Goal: Transaction & Acquisition: Download file/media

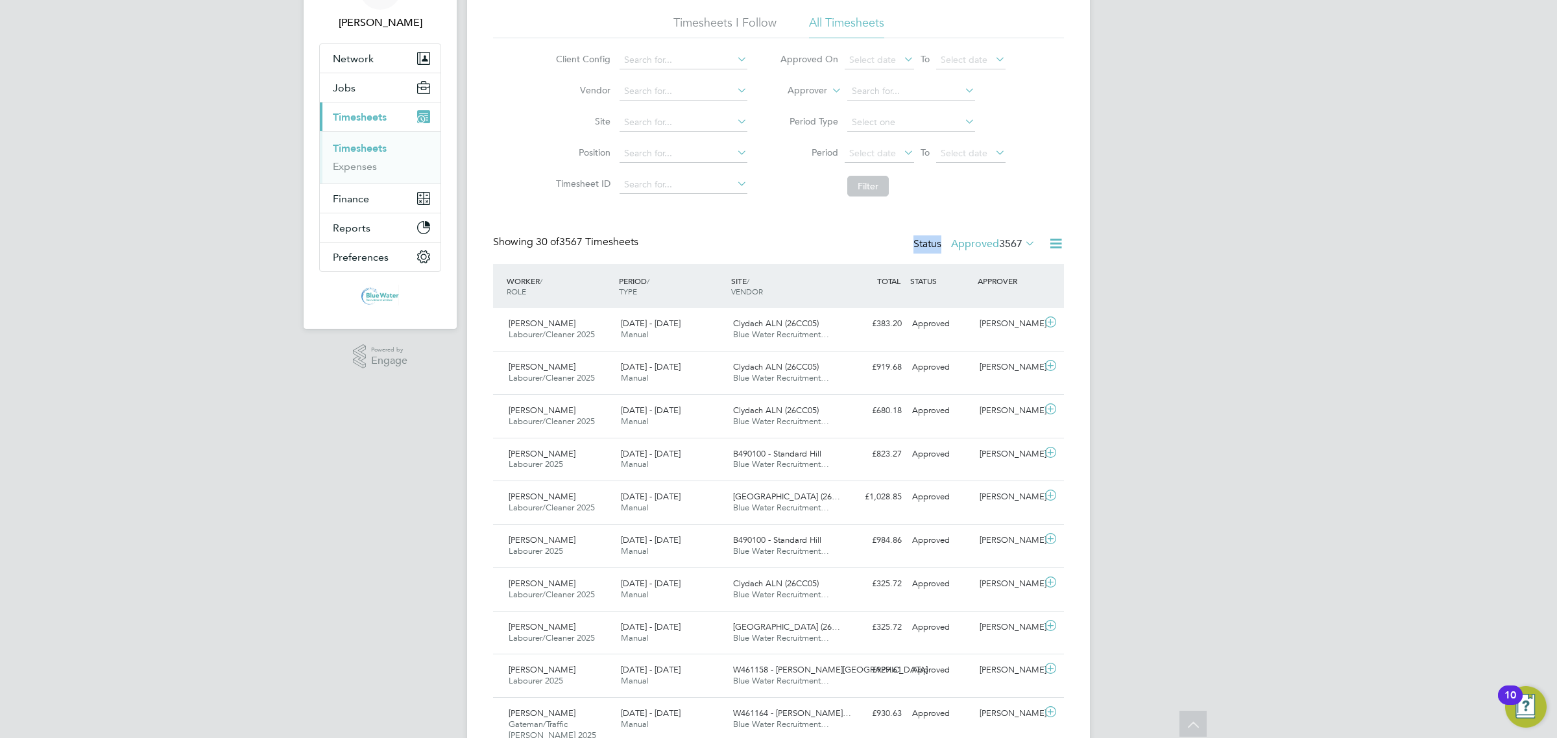
click at [371, 148] on link "Timesheets" at bounding box center [360, 148] width 54 height 12
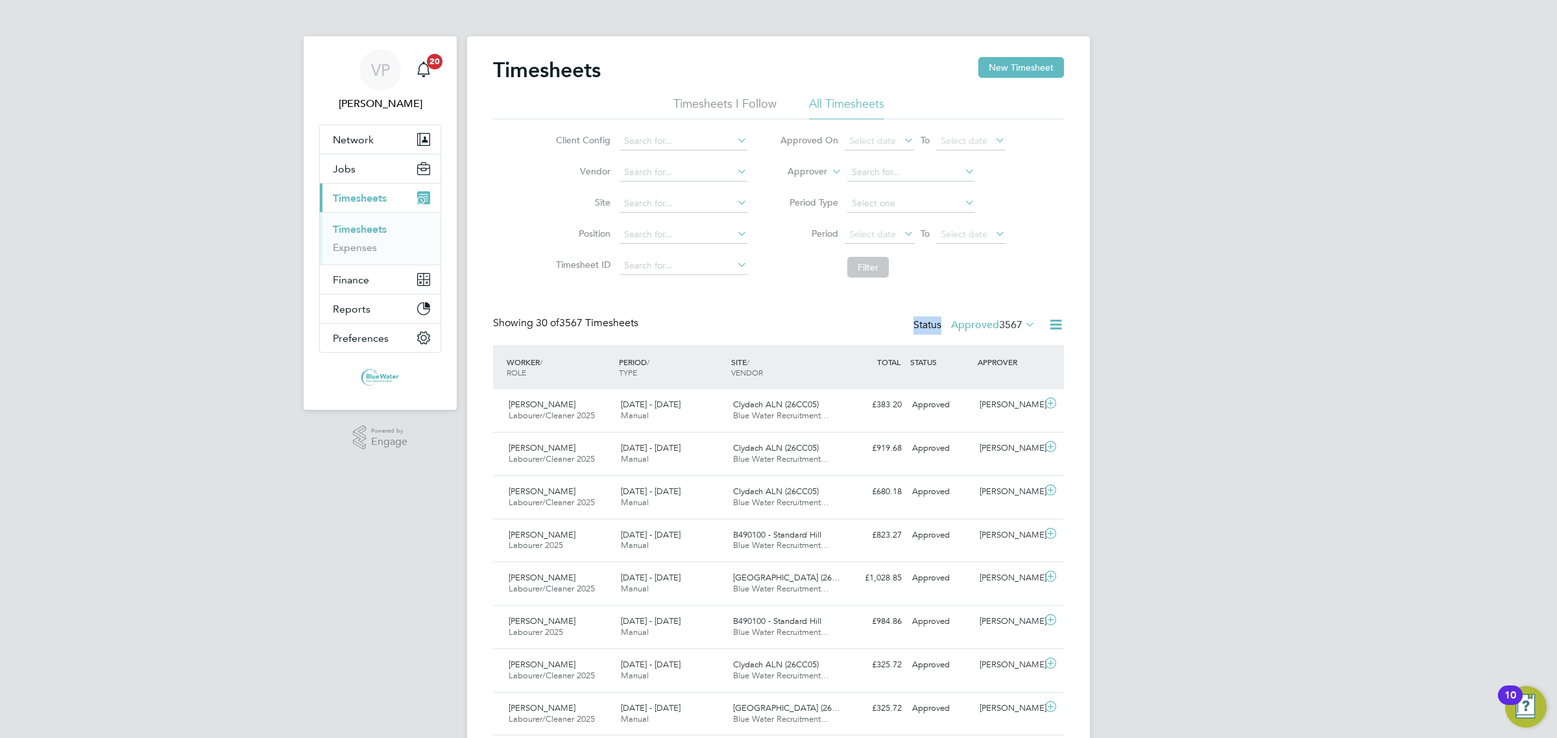
click at [978, 331] on label "Approved 3567" at bounding box center [993, 325] width 84 height 13
click at [987, 384] on li "Submitted" at bounding box center [979, 385] width 60 height 18
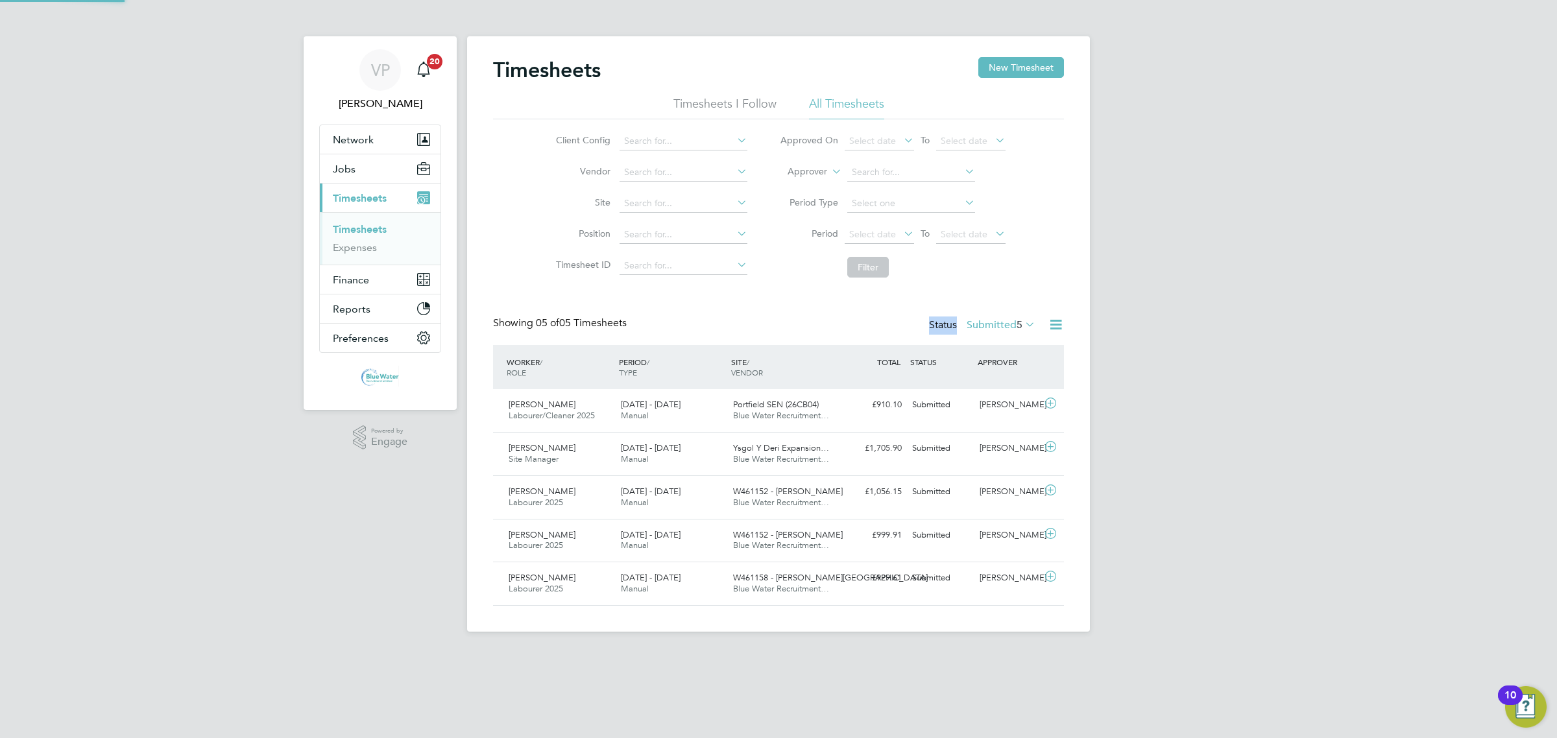
scroll to position [32, 112]
click at [988, 328] on label "Submitted 5" at bounding box center [1001, 325] width 69 height 13
click at [991, 397] on li "Approved" at bounding box center [987, 403] width 60 height 18
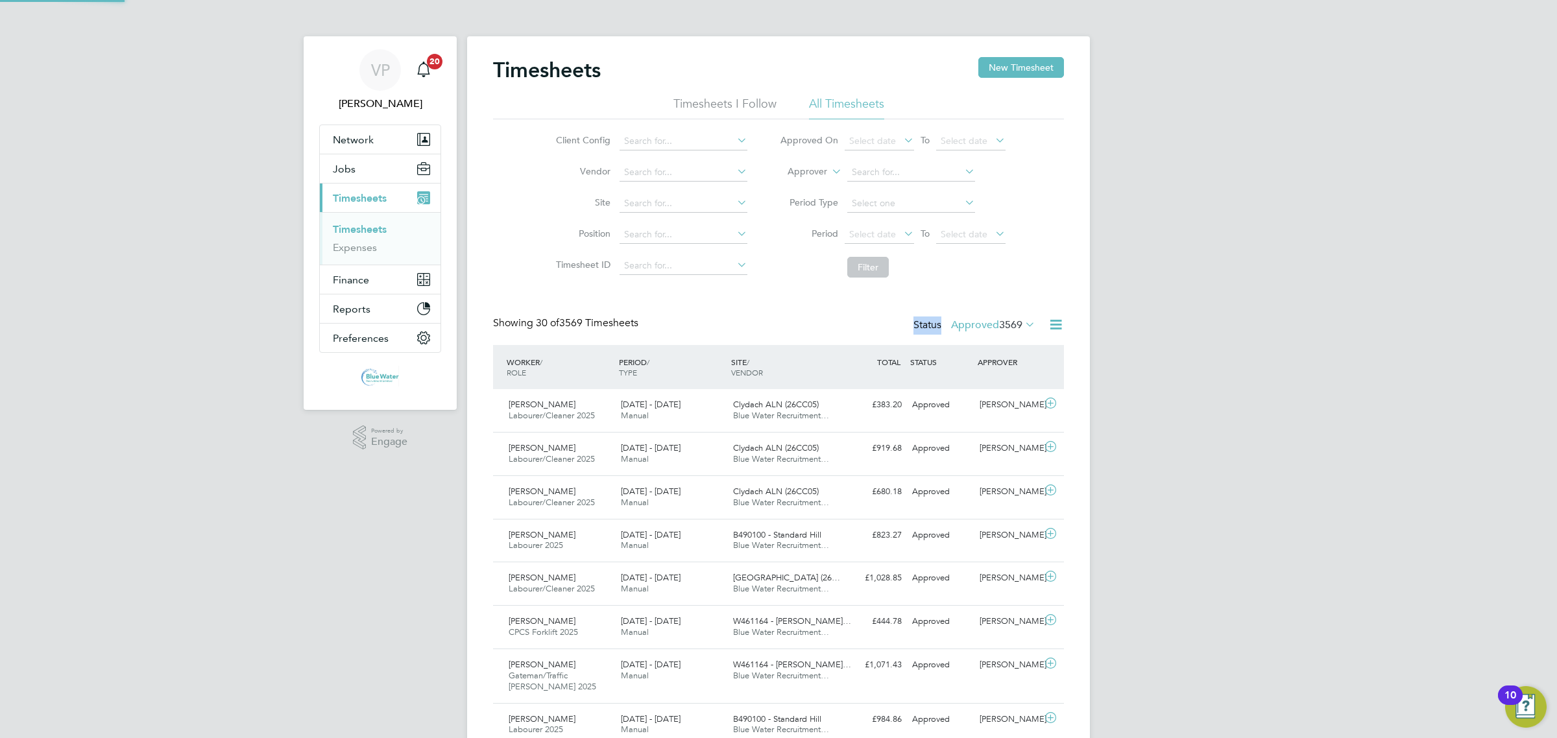
scroll to position [6, 6]
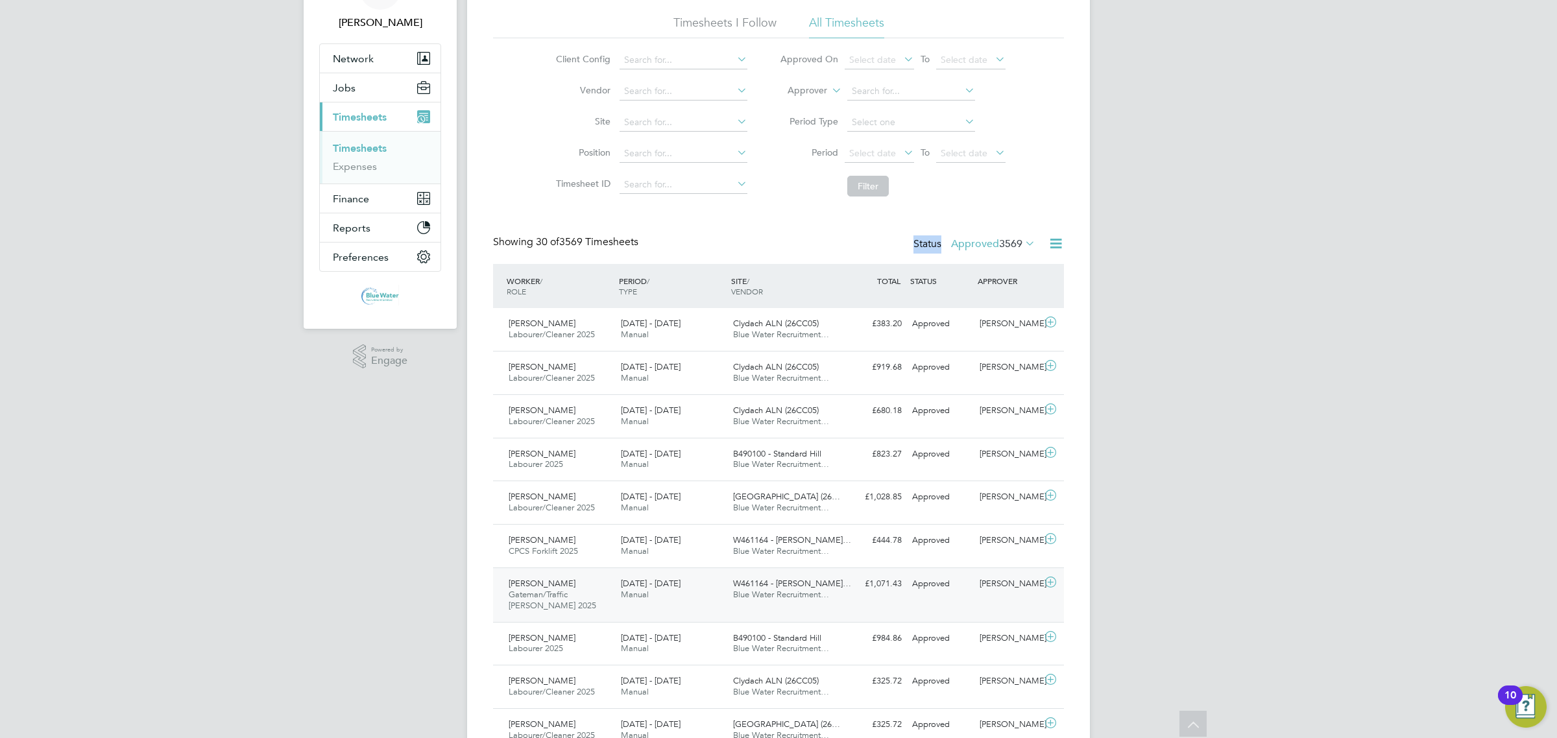
click at [640, 592] on span "Manual" at bounding box center [635, 594] width 28 height 11
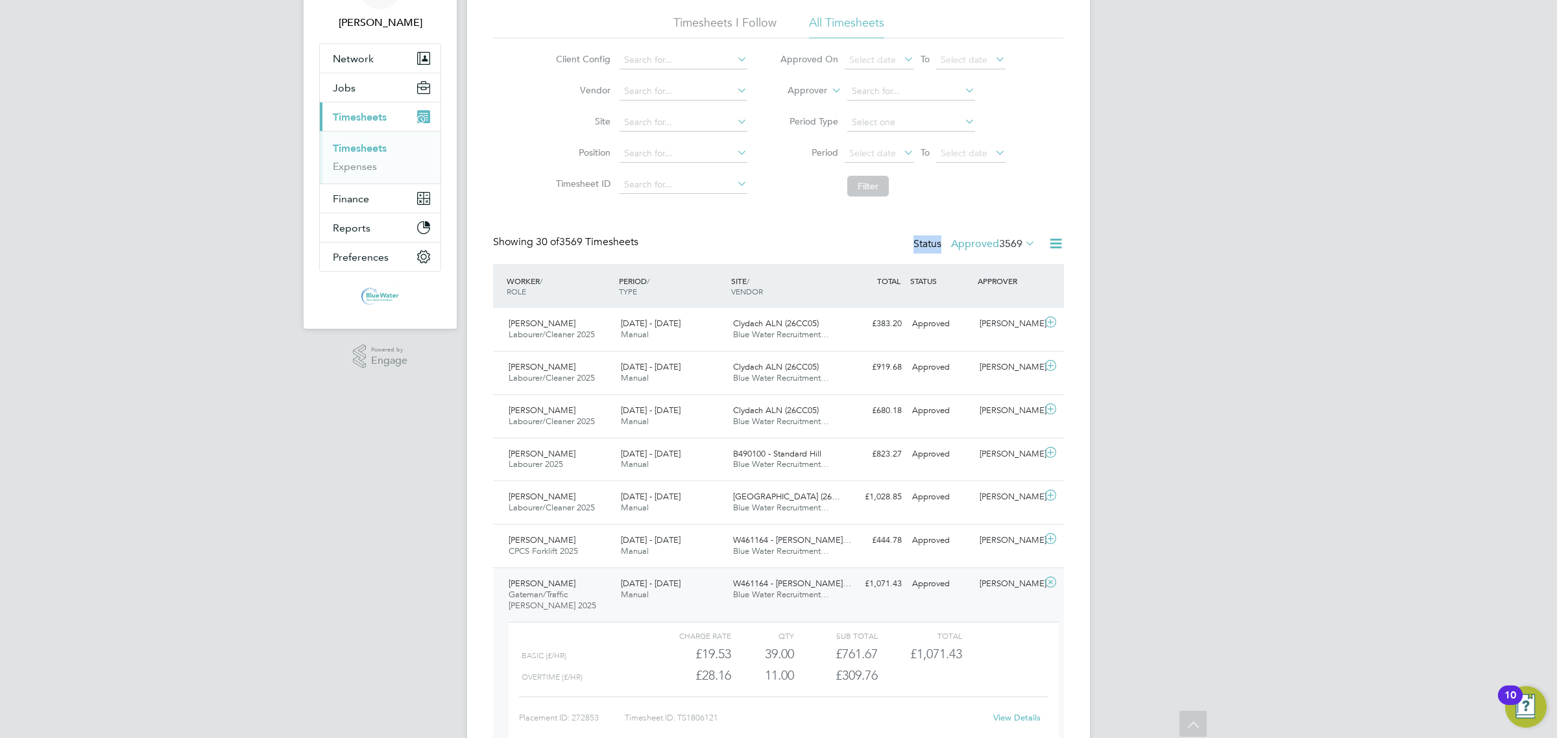
click at [1008, 717] on link "View Details" at bounding box center [1016, 717] width 47 height 11
click at [575, 583] on div "Wesley Moore Gateman/Traffic Marshall 2025 16 - 22 Aug 2025" at bounding box center [559, 595] width 112 height 43
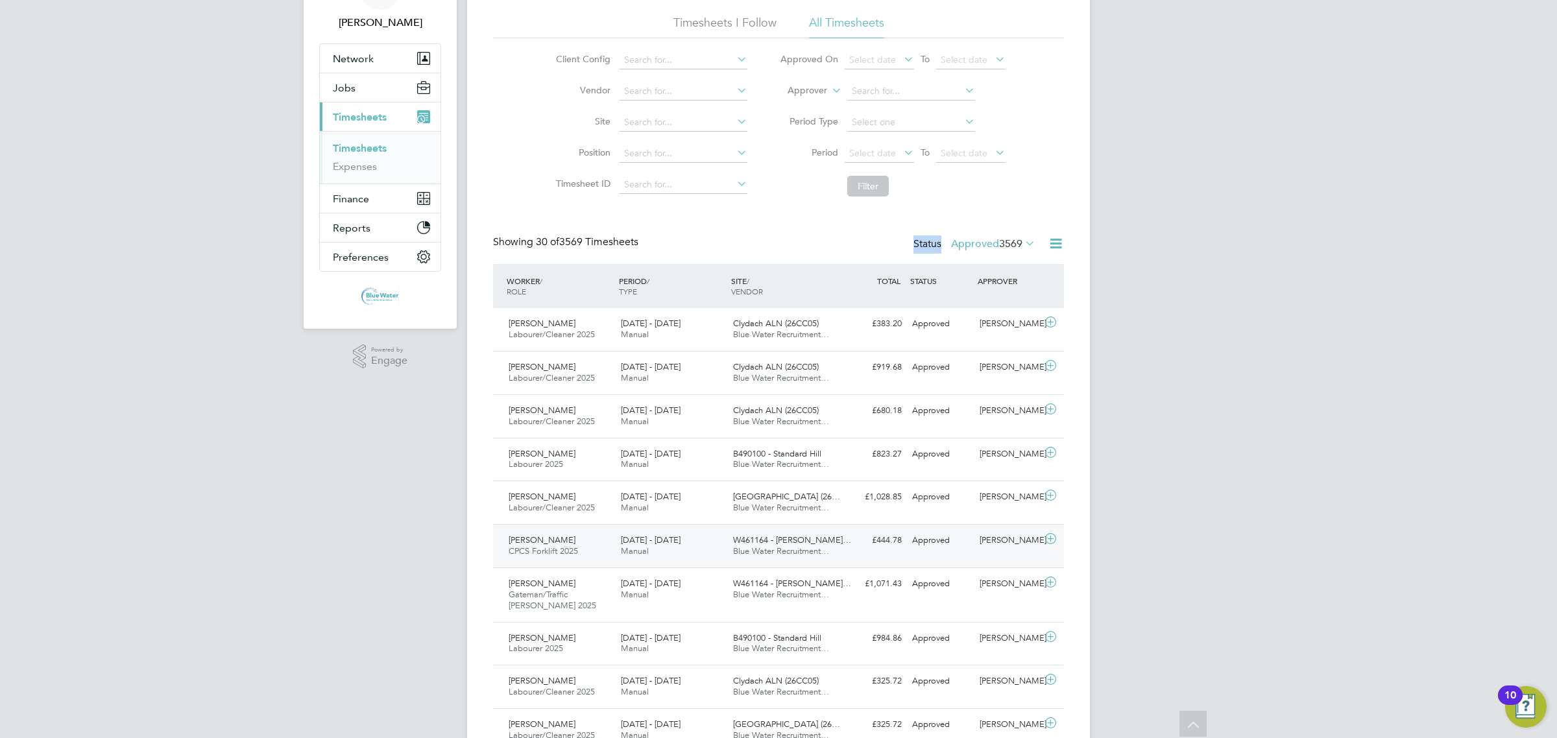
click at [586, 555] on div "Alan Wrenn CPCS Forklift 2025 16 - 22 Aug 2025" at bounding box center [559, 546] width 112 height 32
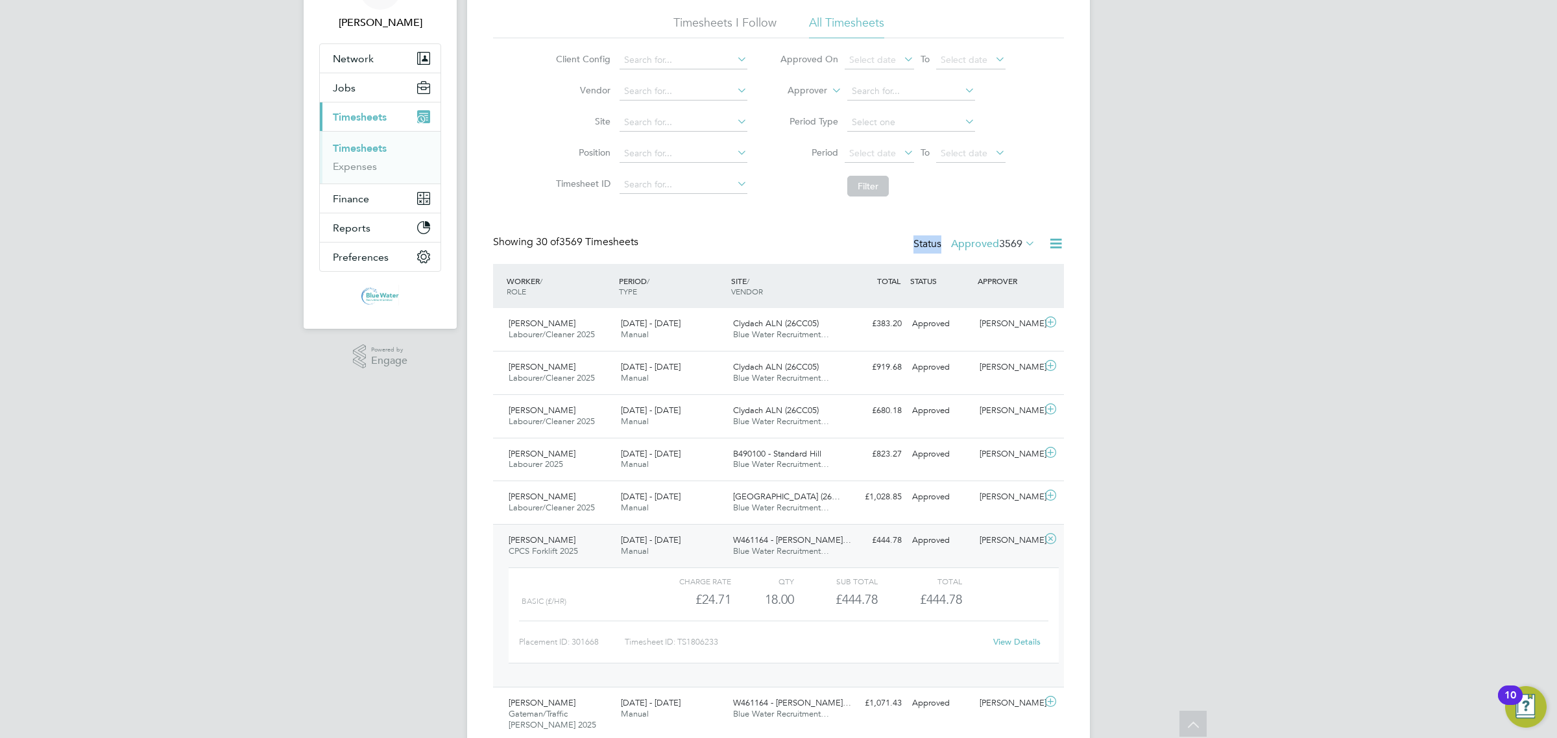
click at [1004, 638] on link "View Details" at bounding box center [1016, 641] width 47 height 11
click at [607, 536] on div "Alan Wrenn CPCS Forklift 2025 16 - 22 Aug 2025" at bounding box center [559, 546] width 112 height 32
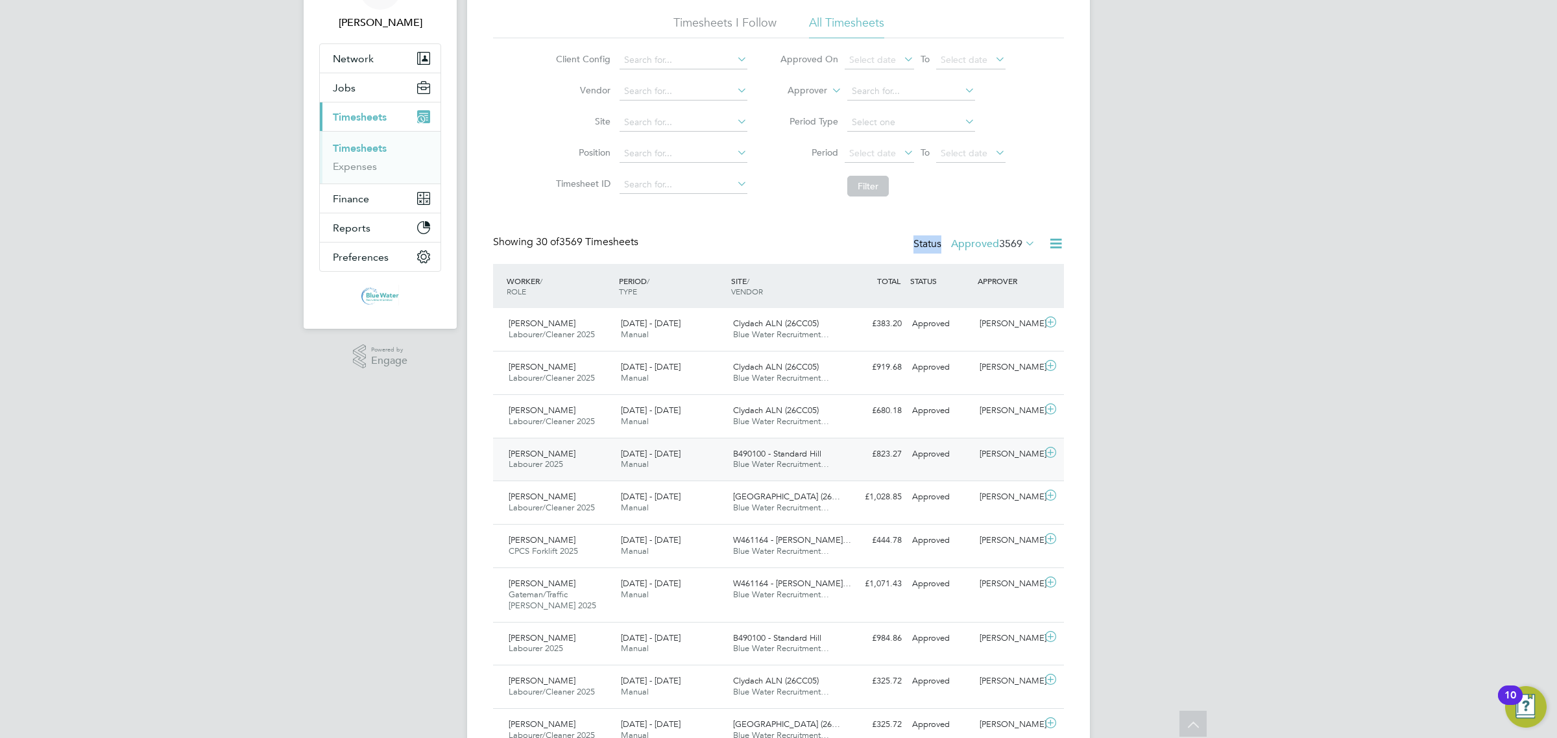
click at [623, 468] on span "Manual" at bounding box center [635, 464] width 28 height 11
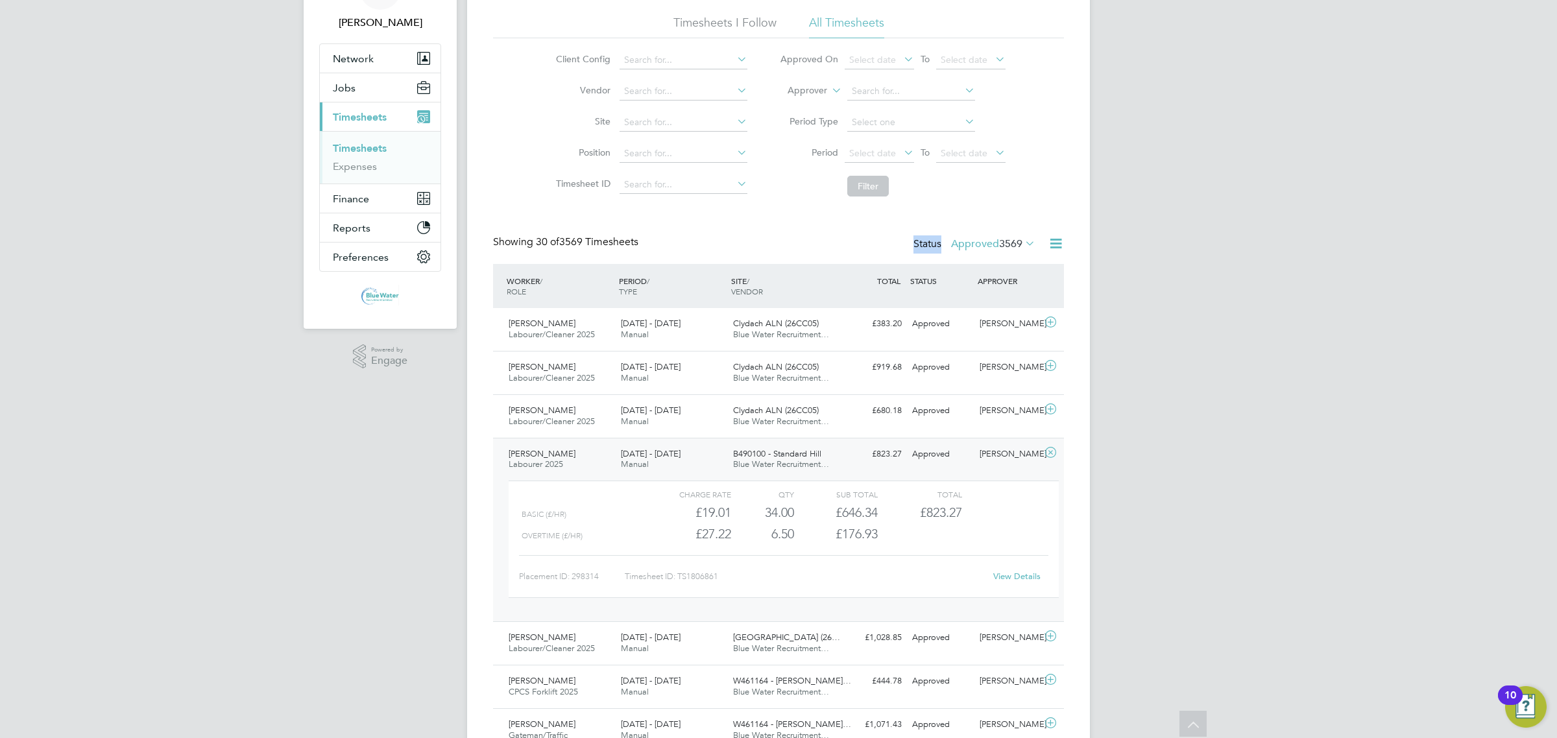
click at [1012, 574] on link "View Details" at bounding box center [1016, 576] width 47 height 11
click at [1008, 237] on span "3569" at bounding box center [1010, 243] width 23 height 13
click at [1001, 304] on li "Submitted" at bounding box center [979, 304] width 60 height 18
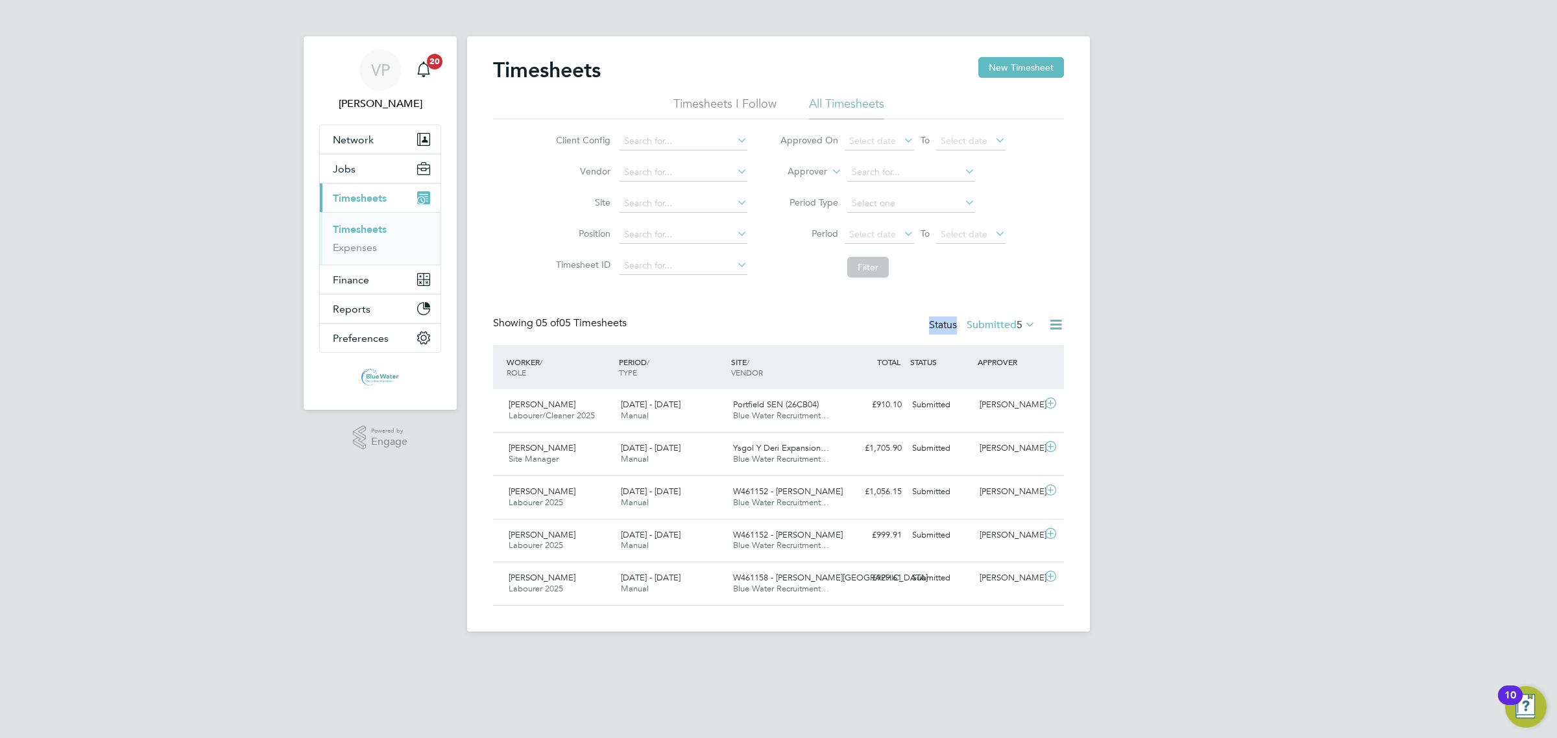
click at [997, 326] on label "Submitted 5" at bounding box center [1001, 325] width 69 height 13
click at [999, 402] on li "Approved" at bounding box center [987, 403] width 60 height 18
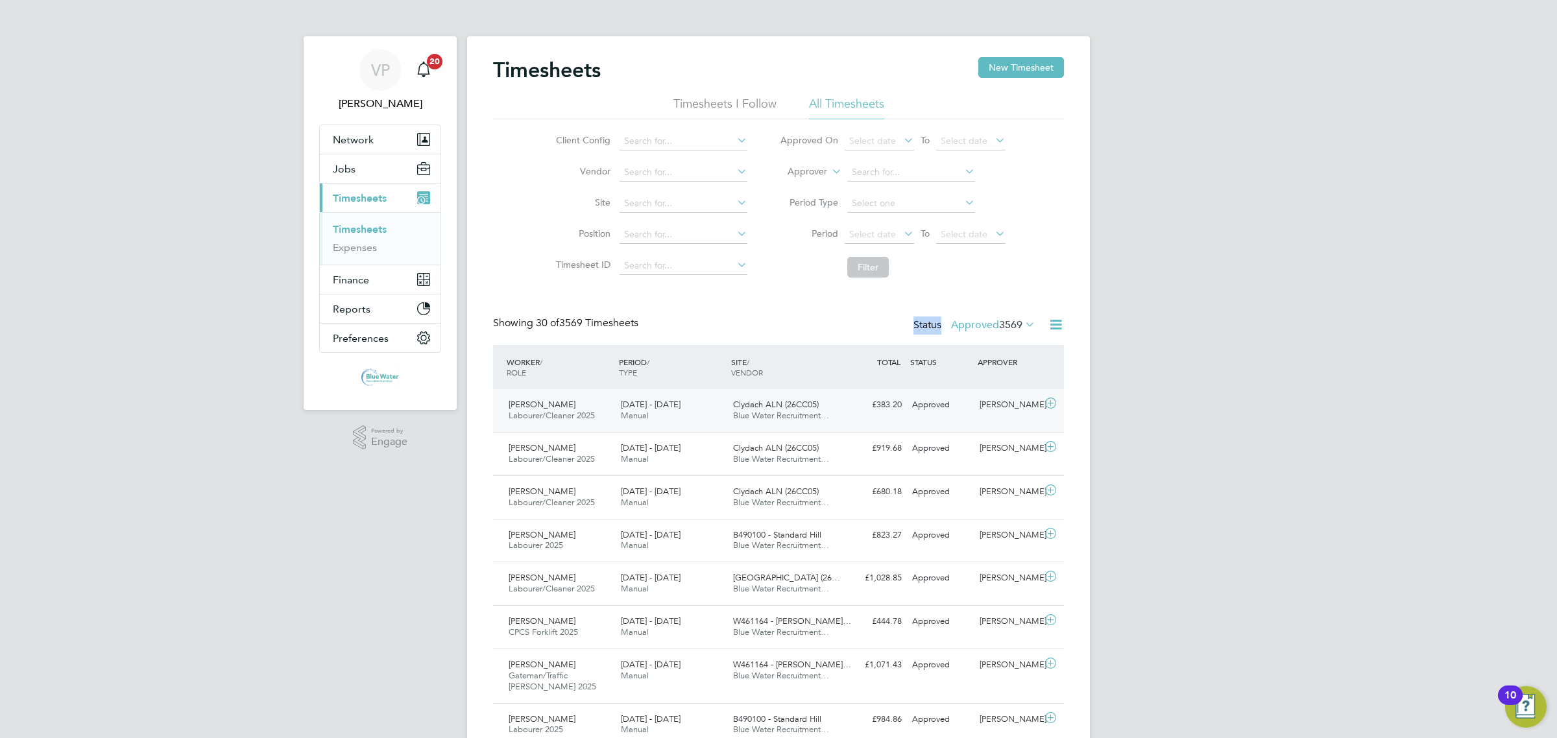
click at [719, 414] on div "16 - 22 Aug 2025 Manual" at bounding box center [672, 410] width 112 height 32
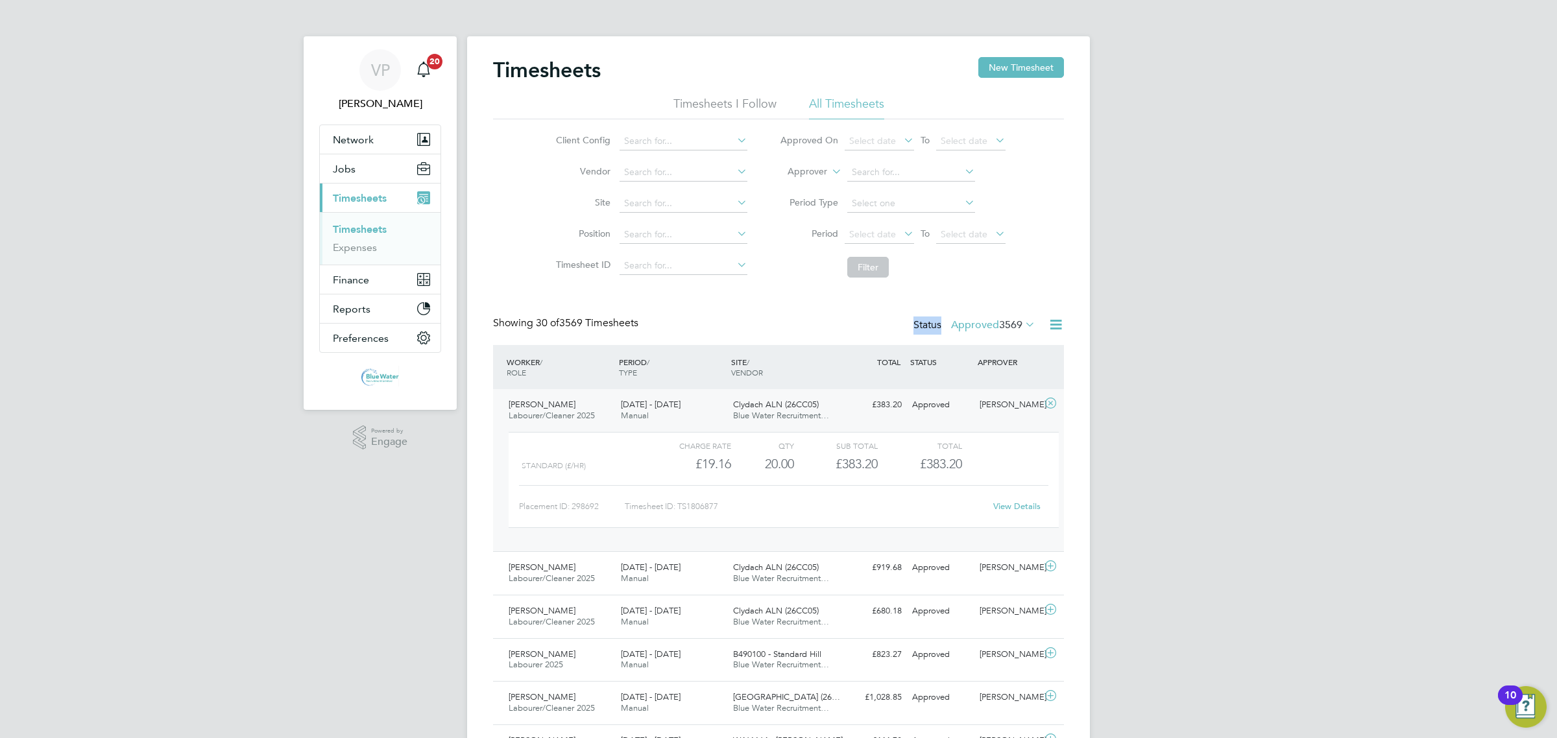
click at [1012, 510] on link "View Details" at bounding box center [1016, 506] width 47 height 11
click at [760, 418] on span "Blue Water Recruitment…" at bounding box center [781, 415] width 96 height 11
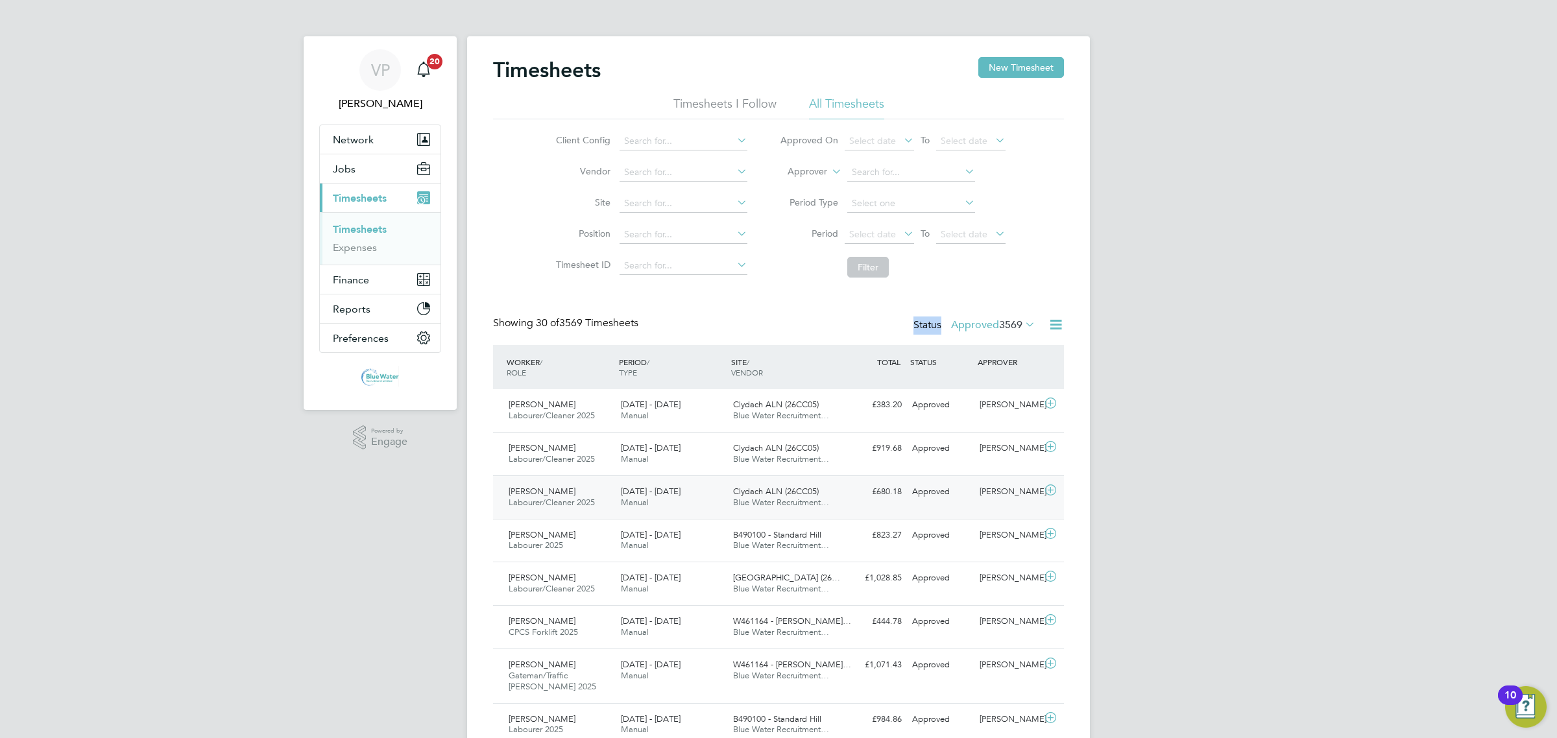
click at [716, 502] on div "16 - 22 Aug 2025 Manual" at bounding box center [672, 497] width 112 height 32
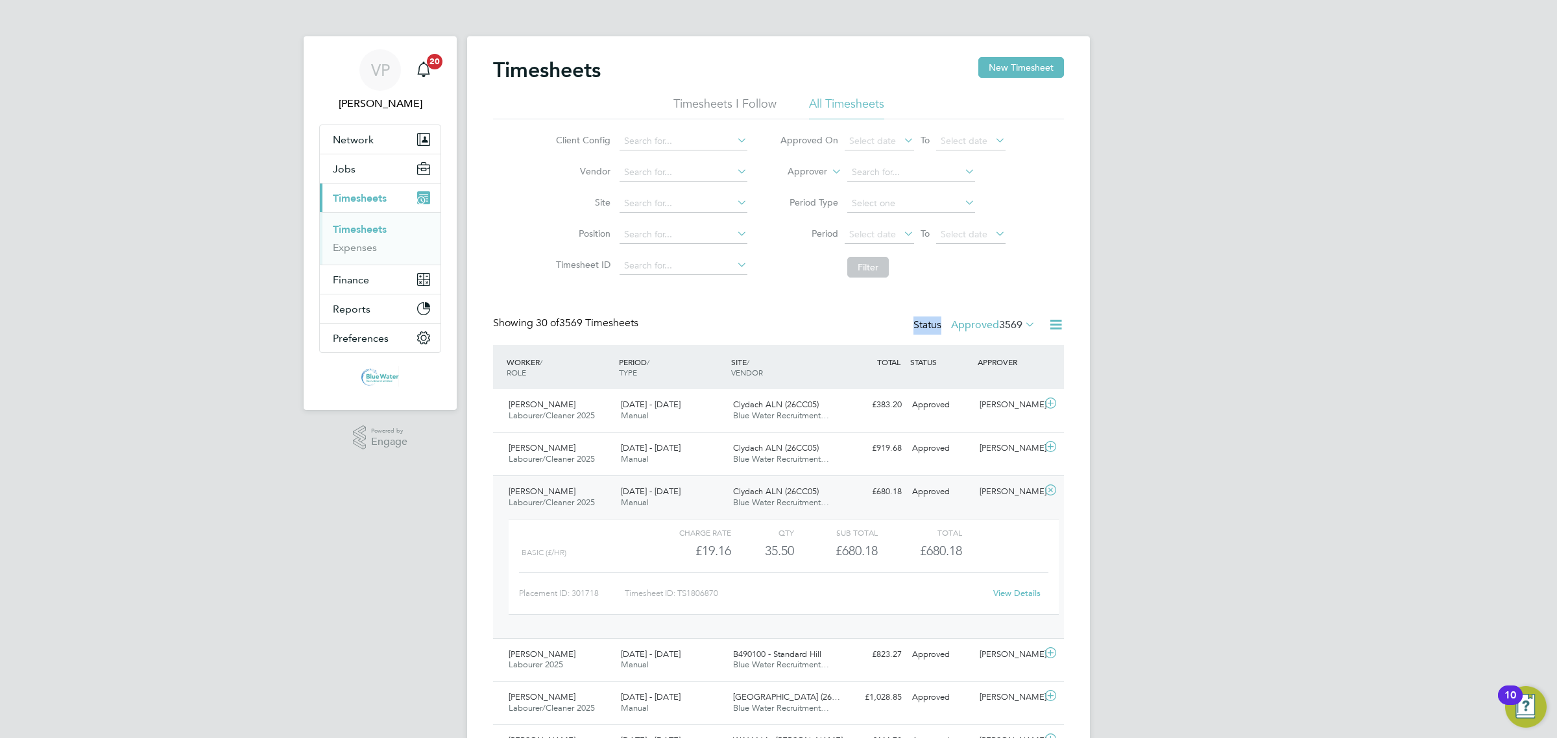
click at [1013, 595] on link "View Details" at bounding box center [1016, 593] width 47 height 11
click at [613, 455] on div "Jeffery Davies Labourer/Cleaner 2025 16 - 22 Aug 2025" at bounding box center [559, 454] width 112 height 32
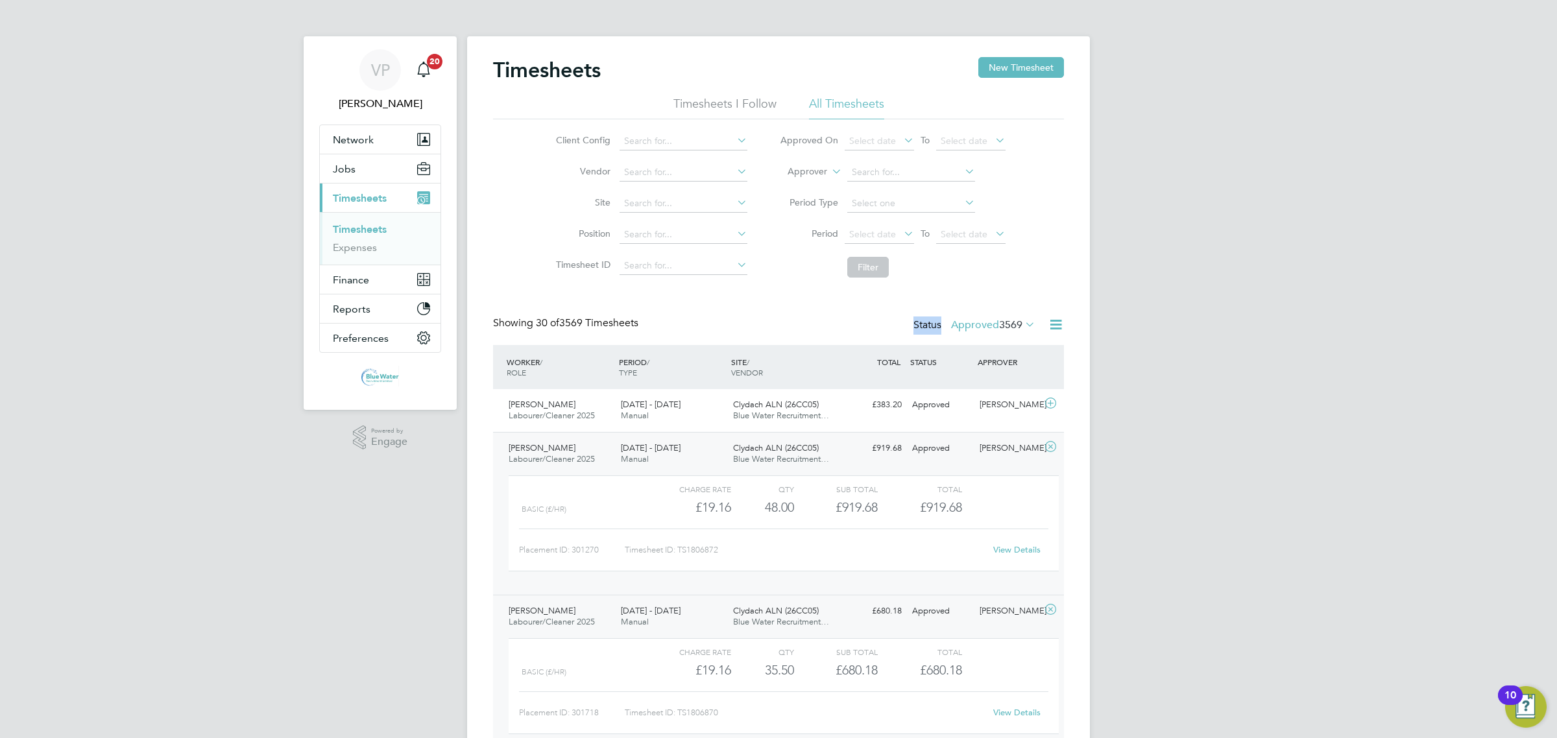
click at [1004, 553] on link "View Details" at bounding box center [1016, 549] width 47 height 11
click at [657, 459] on div "16 - 22 Aug 2025 Manual" at bounding box center [672, 454] width 112 height 32
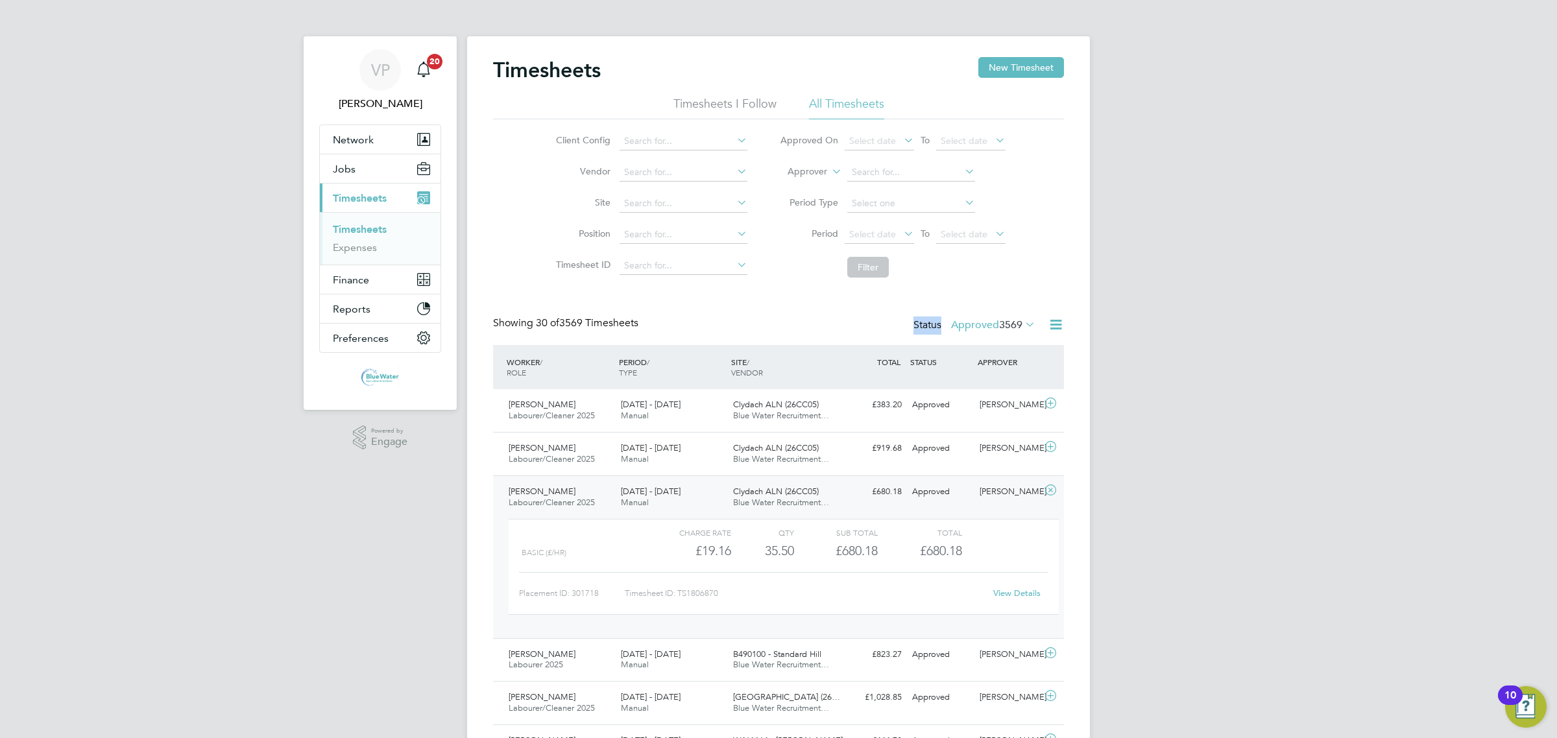
click at [625, 501] on span "Manual" at bounding box center [635, 502] width 28 height 11
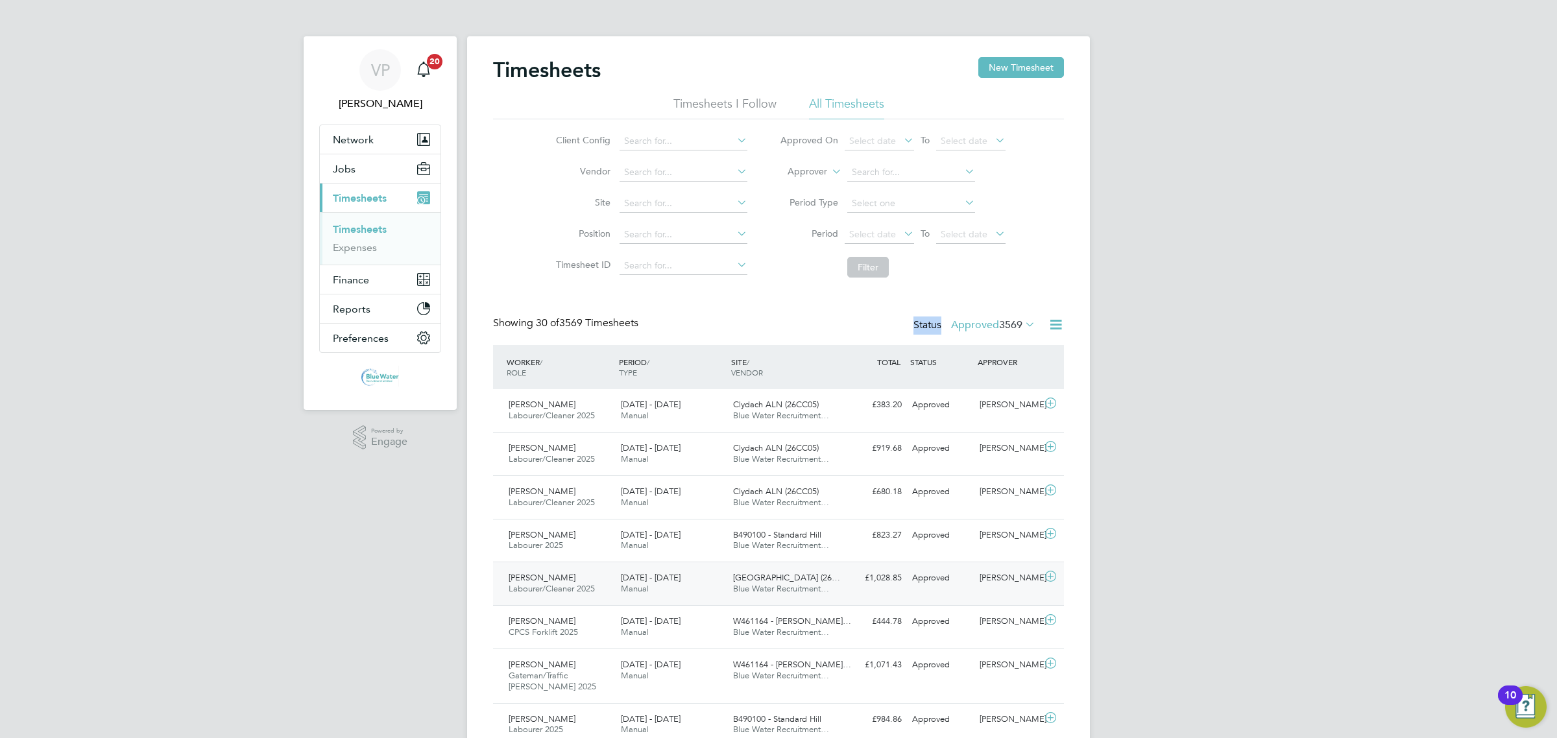
click at [617, 591] on div "16 - 22 Aug 2025 Manual" at bounding box center [672, 584] width 112 height 32
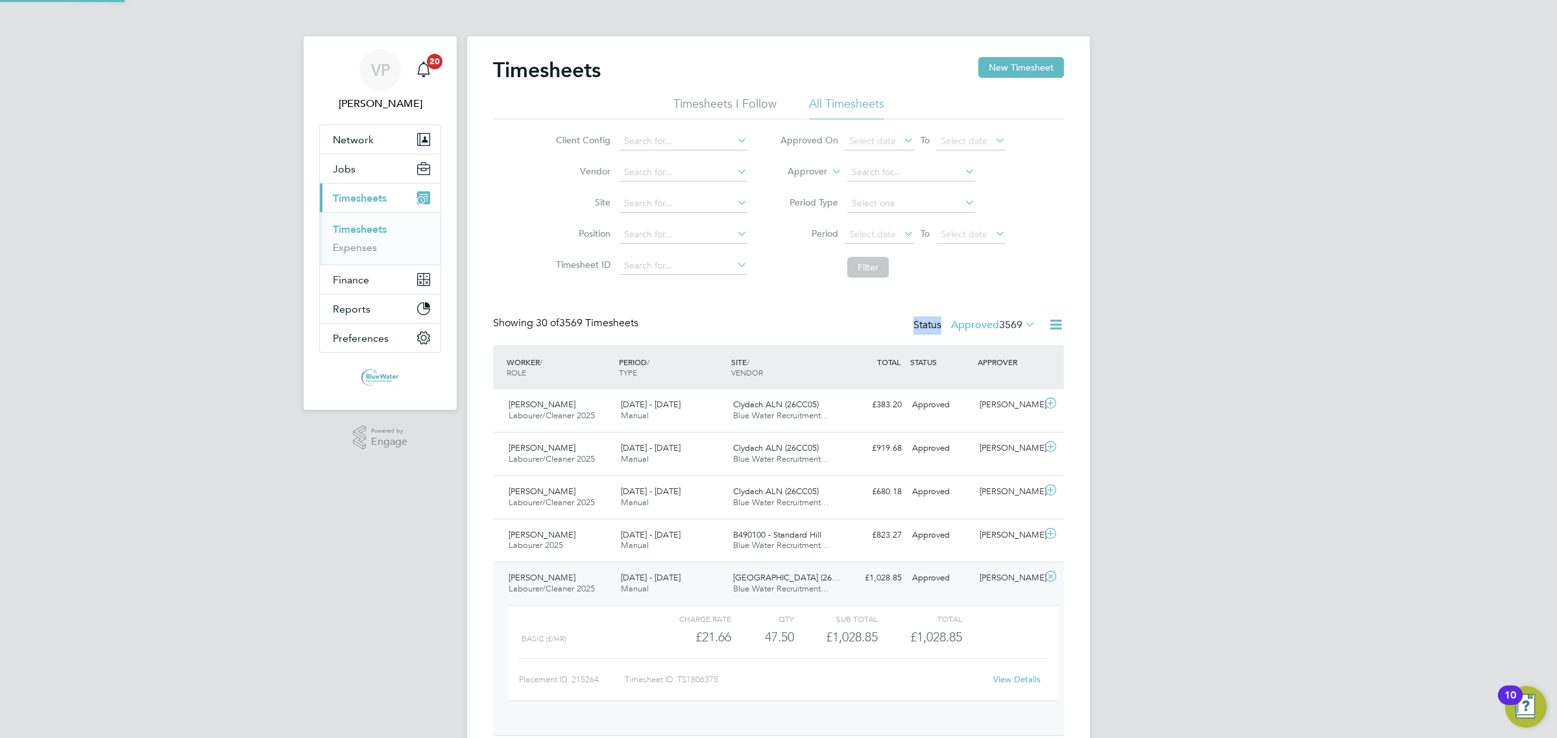
scroll to position [21, 127]
click at [1039, 680] on link "View Details" at bounding box center [1016, 679] width 47 height 11
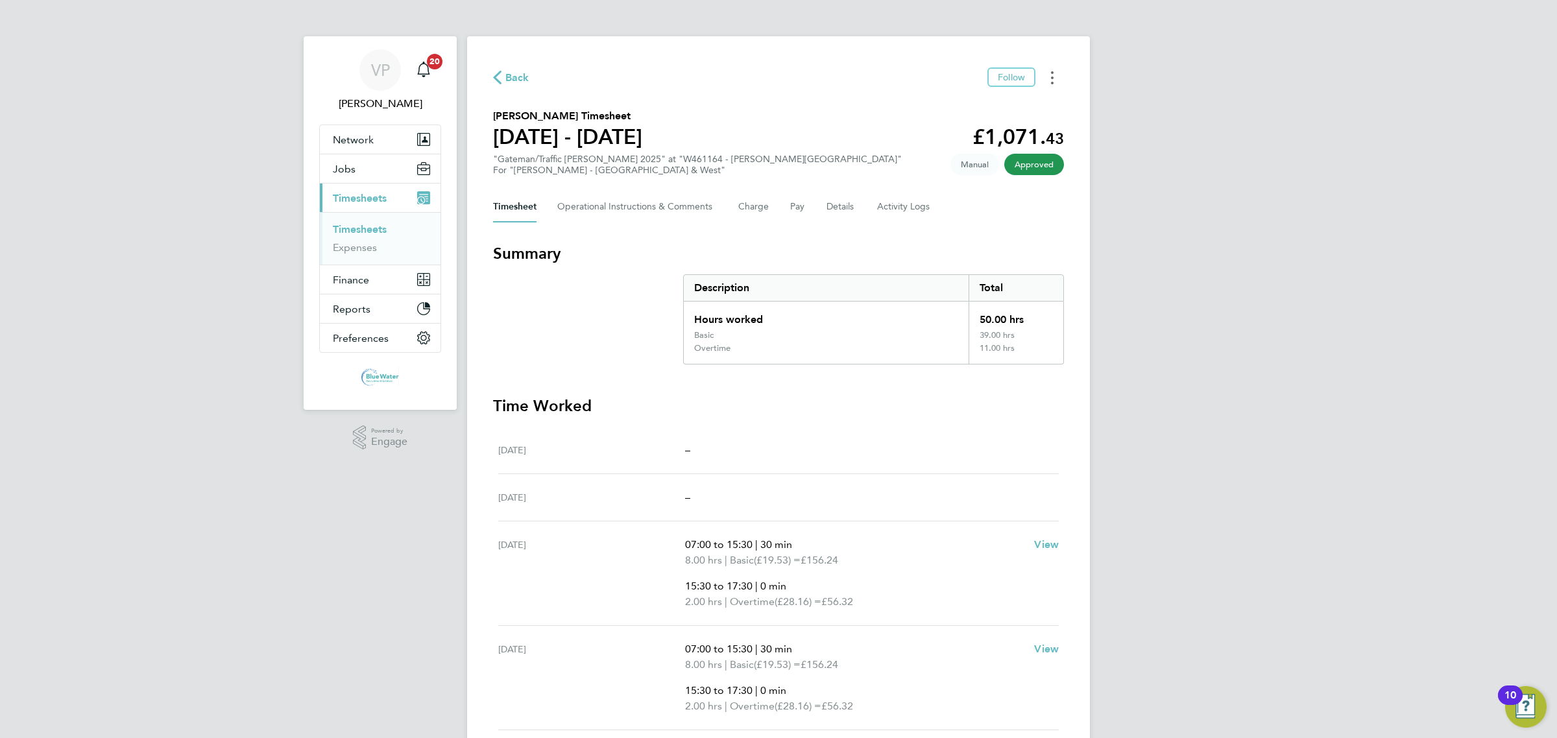
click at [1054, 77] on button "Timesheets Menu" at bounding box center [1052, 77] width 23 height 20
click at [1015, 104] on link "Download timesheet" at bounding box center [986, 106] width 156 height 26
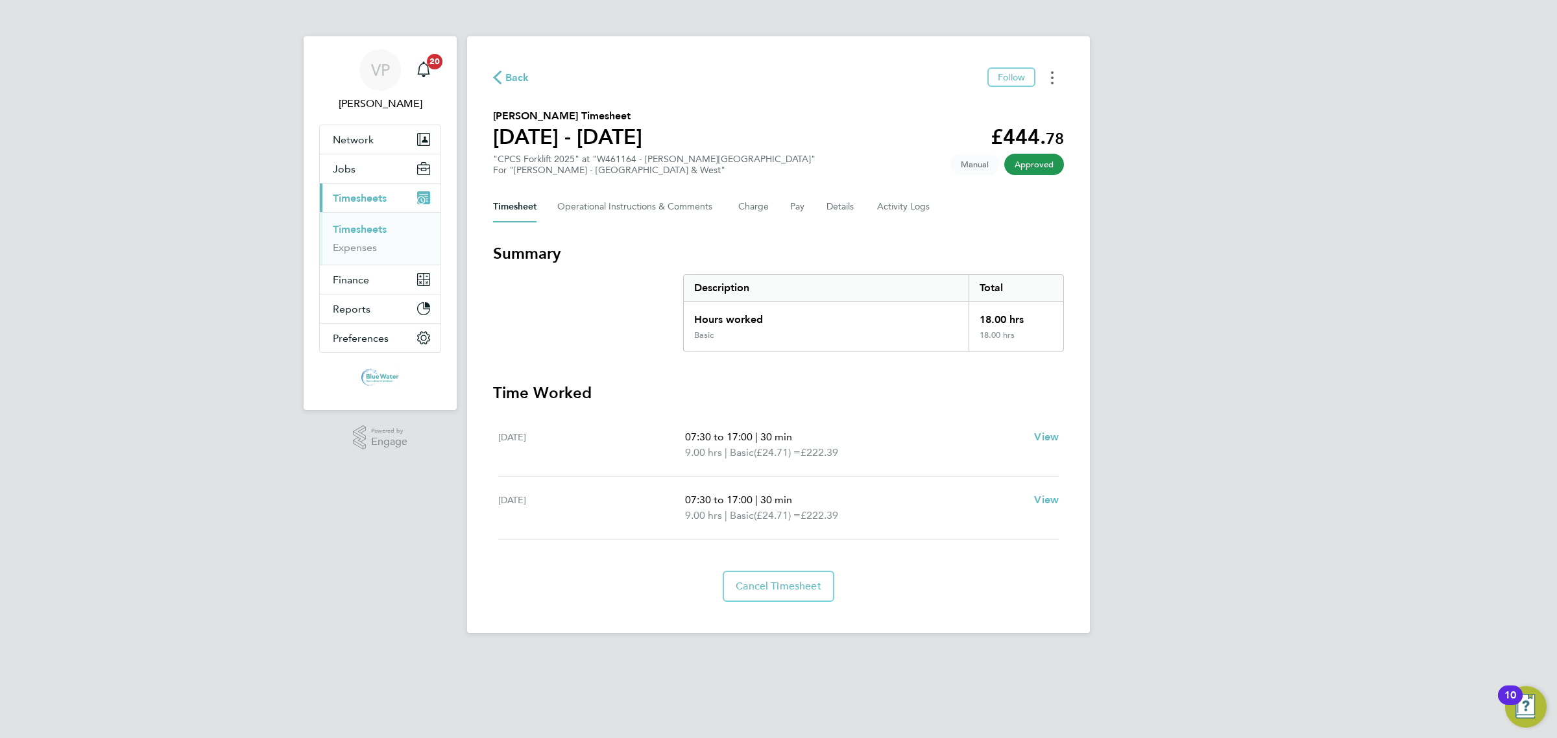
click at [1045, 77] on button "Timesheets Menu" at bounding box center [1052, 77] width 23 height 20
click at [1037, 97] on link "Download timesheet" at bounding box center [986, 106] width 156 height 26
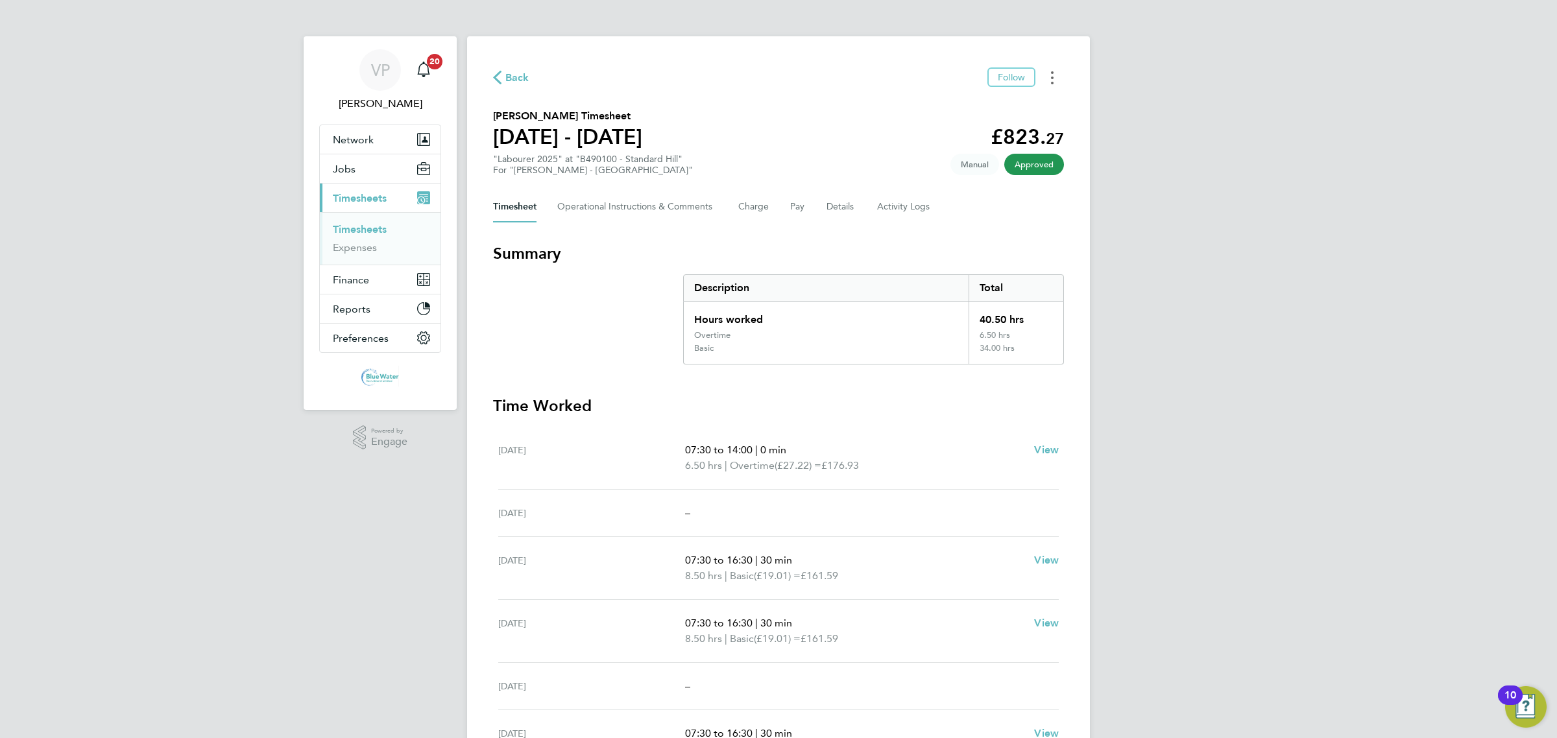
drag, startPoint x: 1056, startPoint y: 70, endPoint x: 1052, endPoint y: 77, distance: 7.3
click at [1056, 69] on button "Timesheets Menu" at bounding box center [1052, 77] width 23 height 20
click at [1020, 104] on link "Download timesheet" at bounding box center [986, 106] width 156 height 26
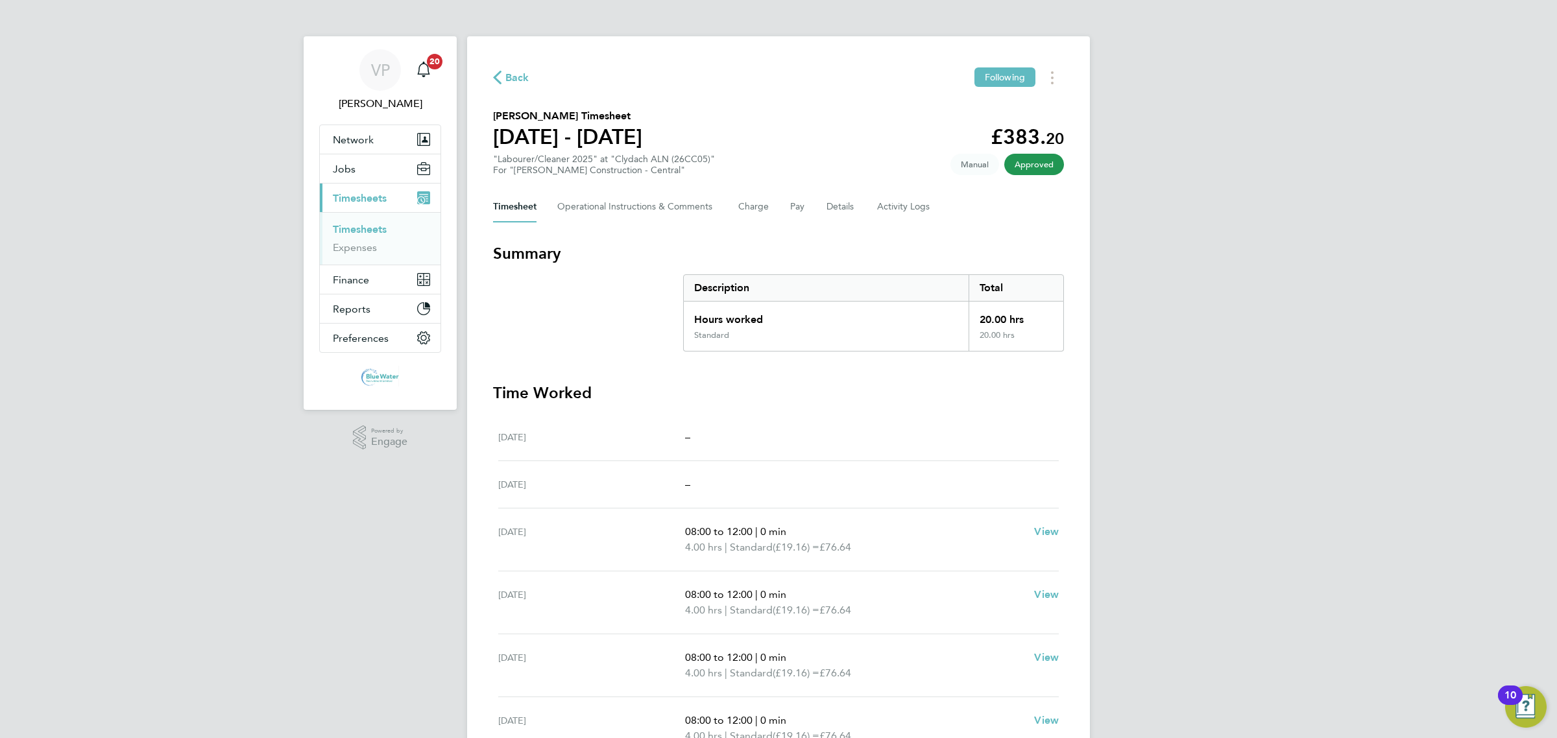
click at [1058, 66] on div "Back Following [PERSON_NAME] Timesheet [DATE] - [DATE] £383. 20 "Labourer/Clean…" at bounding box center [778, 476] width 623 height 880
click at [1046, 84] on button "Timesheets Menu" at bounding box center [1052, 77] width 23 height 20
click at [1003, 115] on link "Download timesheet" at bounding box center [986, 106] width 156 height 26
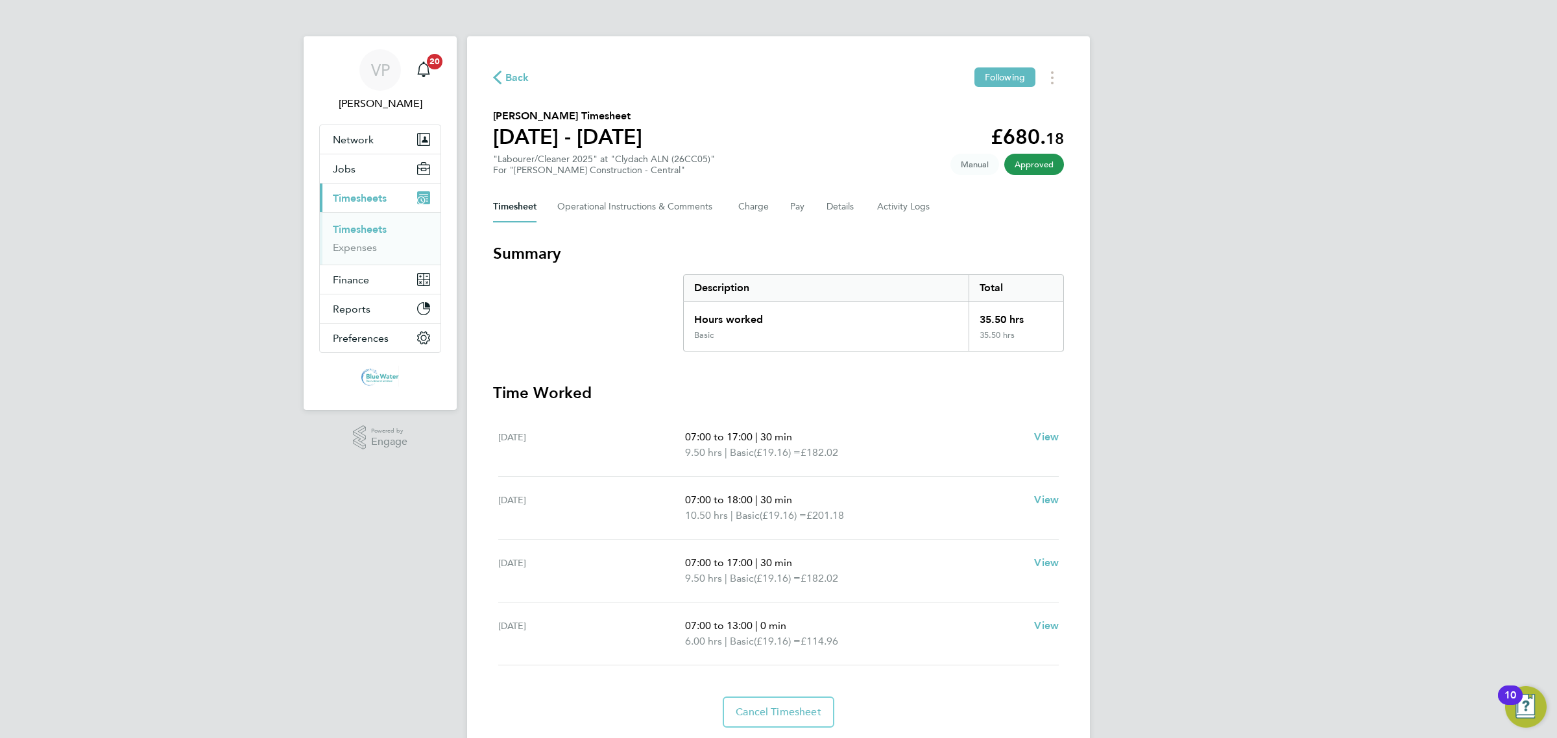
click at [1052, 88] on div "Back Following [PERSON_NAME] Timesheet [DATE] - [DATE] £680. 18 "Labourer/Clean…" at bounding box center [778, 397] width 623 height 723
drag, startPoint x: 1050, startPoint y: 78, endPoint x: 1045, endPoint y: 86, distance: 9.0
click at [1050, 77] on button "Timesheets Menu" at bounding box center [1052, 77] width 23 height 20
click at [994, 117] on link "Download timesheet" at bounding box center [986, 106] width 156 height 26
click at [1050, 78] on button "Timesheets Menu" at bounding box center [1052, 77] width 23 height 20
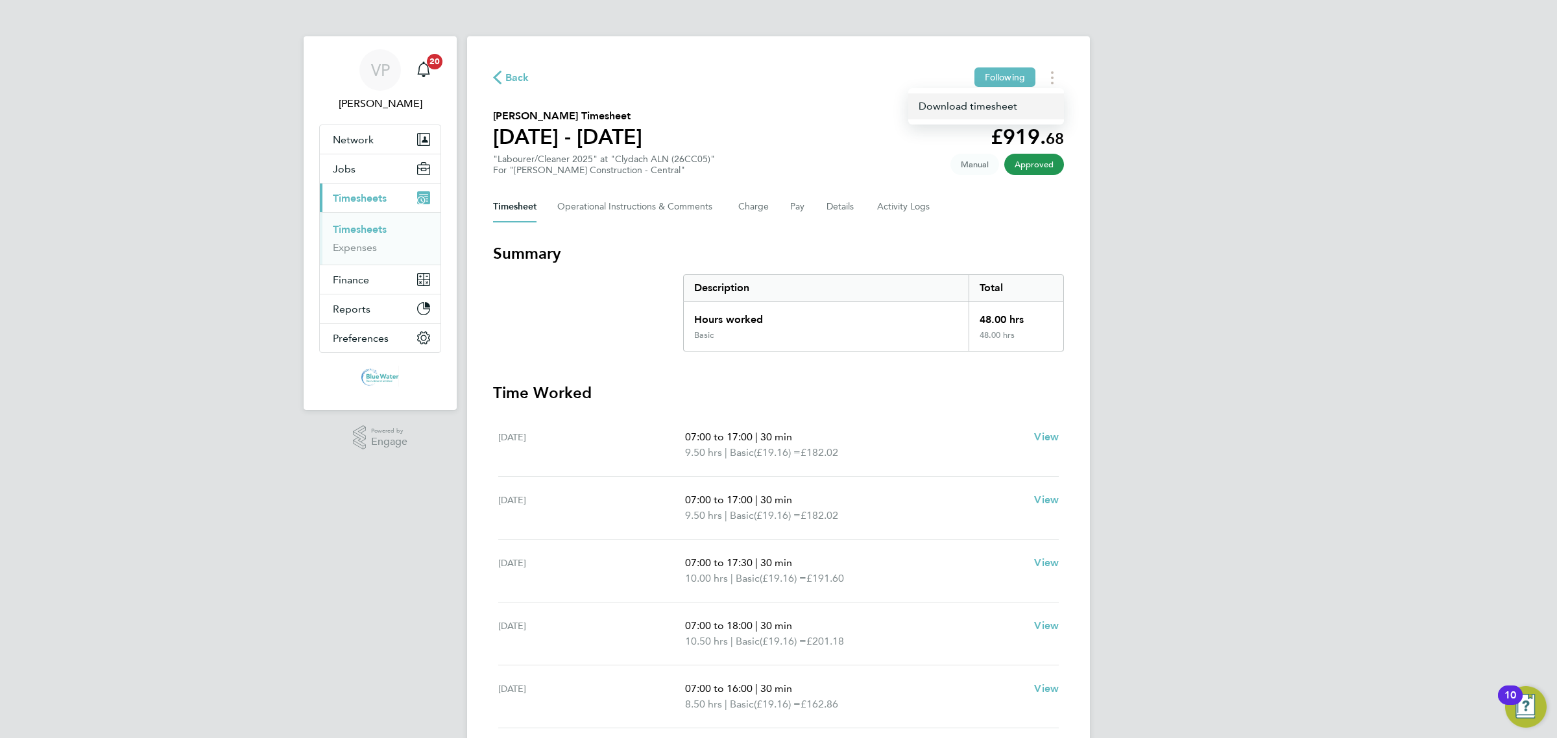
click at [985, 102] on link "Download timesheet" at bounding box center [986, 106] width 156 height 26
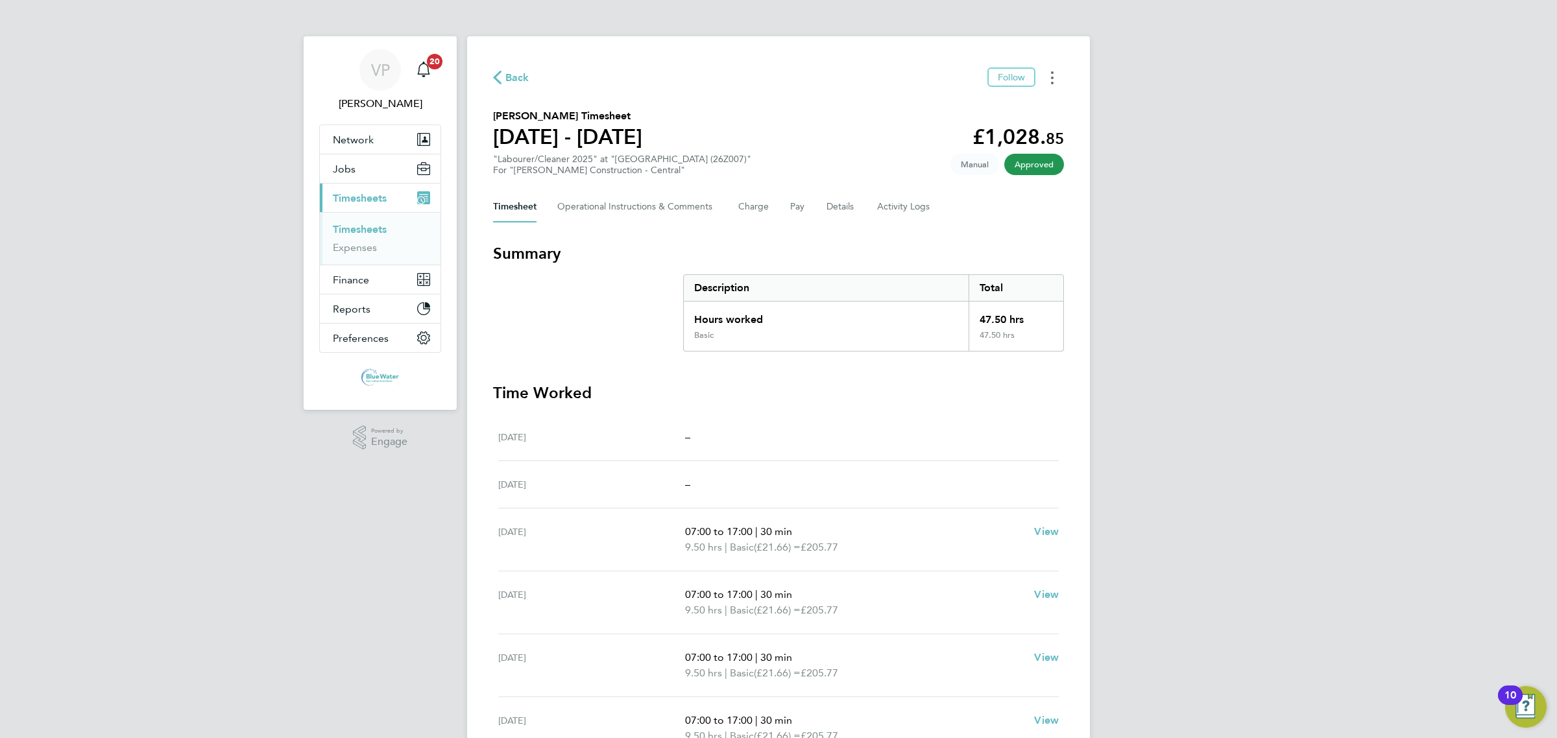
click at [1048, 69] on button "Timesheets Menu" at bounding box center [1052, 77] width 23 height 20
click at [1010, 105] on link "Download timesheet" at bounding box center [986, 106] width 156 height 26
